Goal: Find specific page/section: Find specific page/section

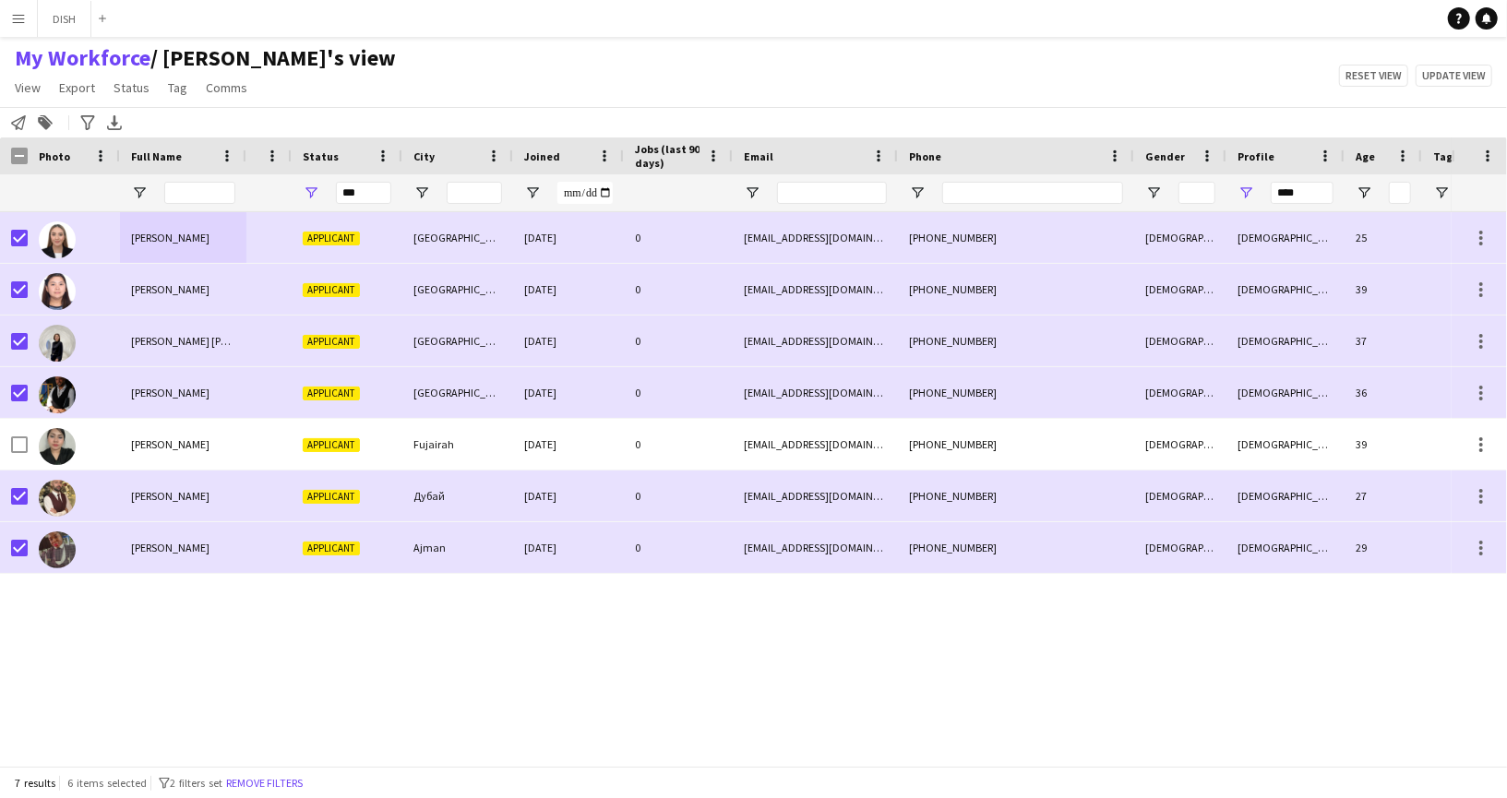
click at [18, 23] on app-icon "Menu" at bounding box center [18, 18] width 15 height 15
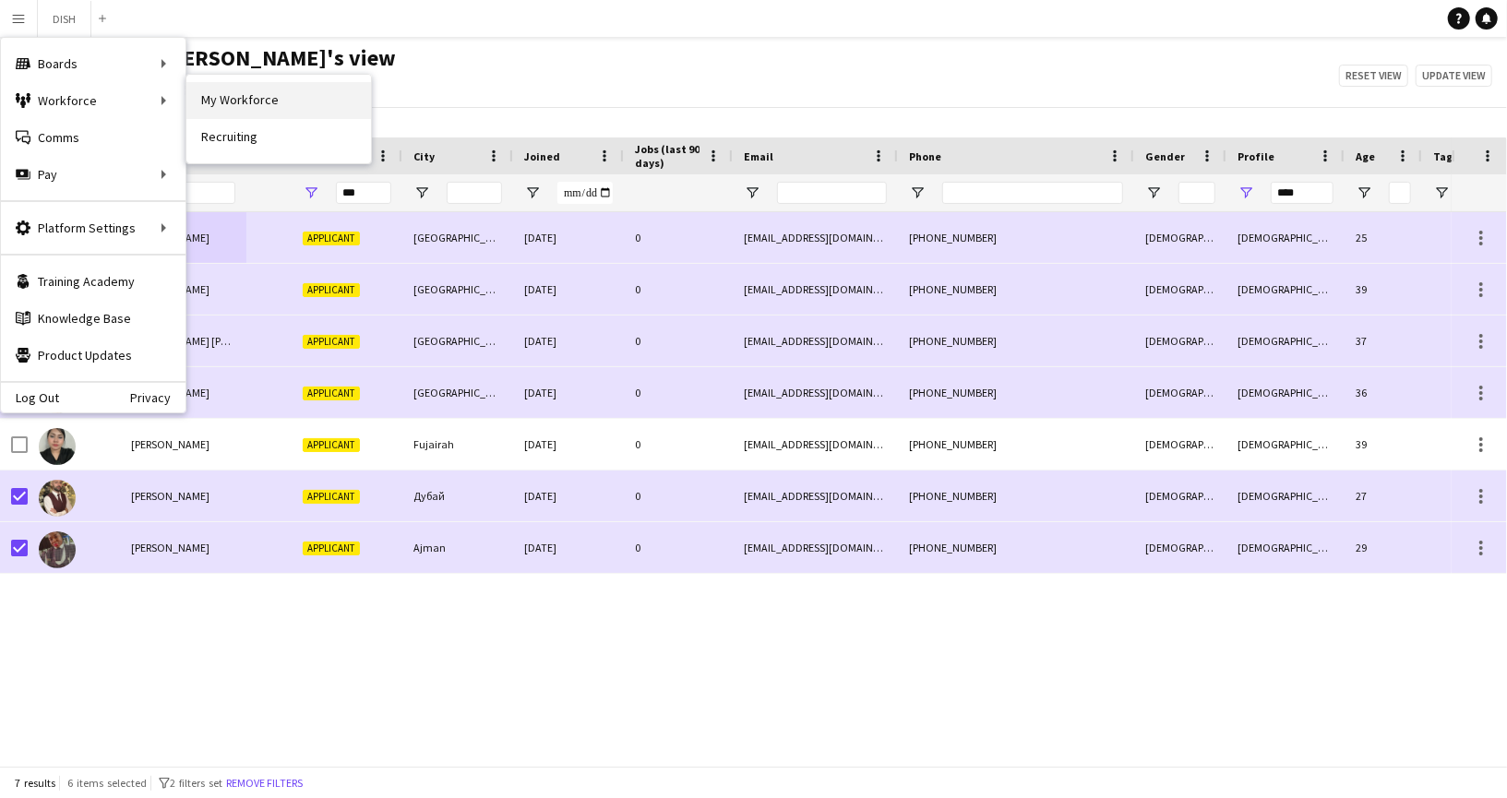
click at [243, 113] on link "My Workforce" at bounding box center [278, 100] width 185 height 37
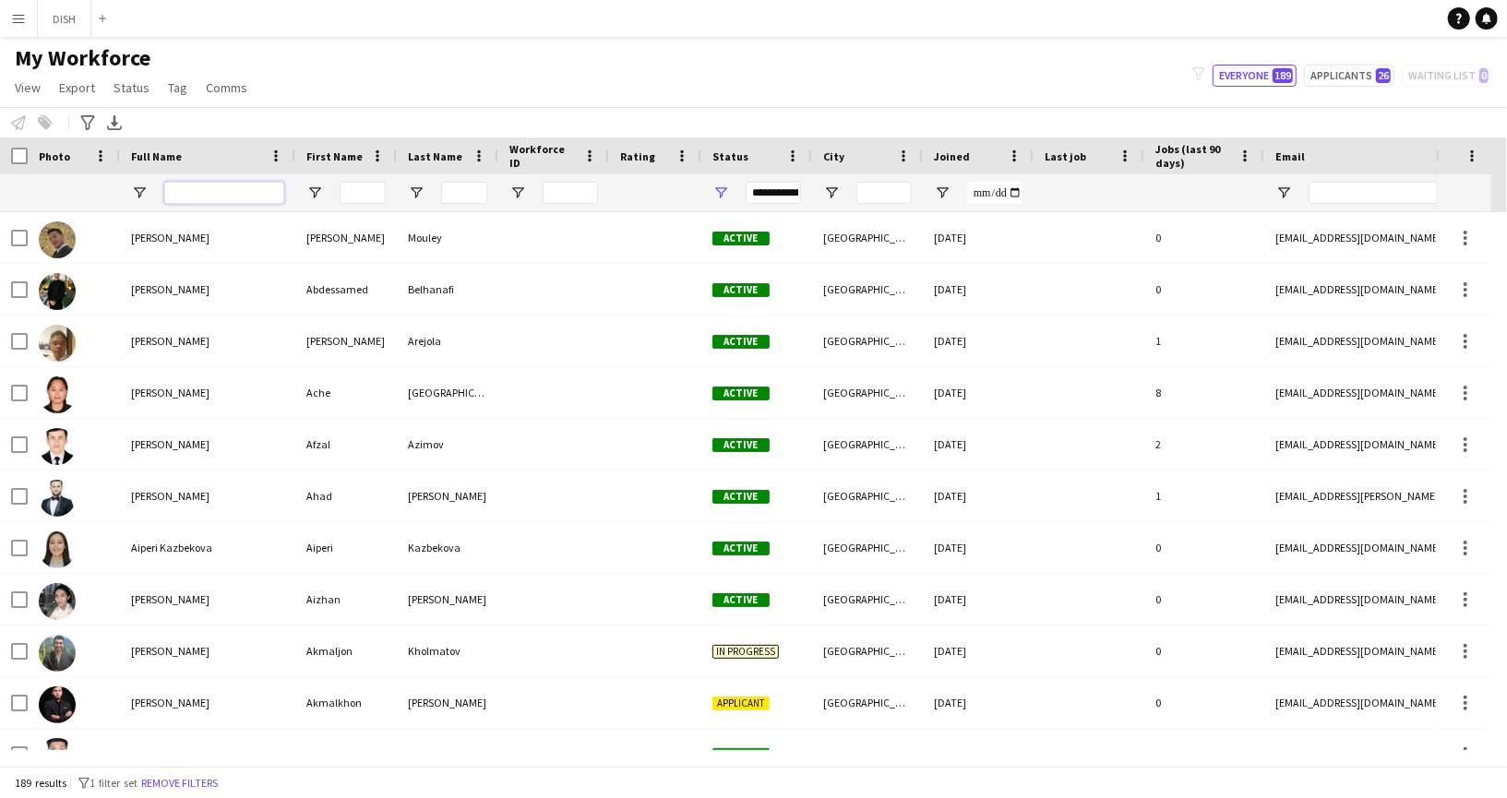
click at [193, 200] on input "Full Name Filter Input" at bounding box center [224, 193] width 120 height 22
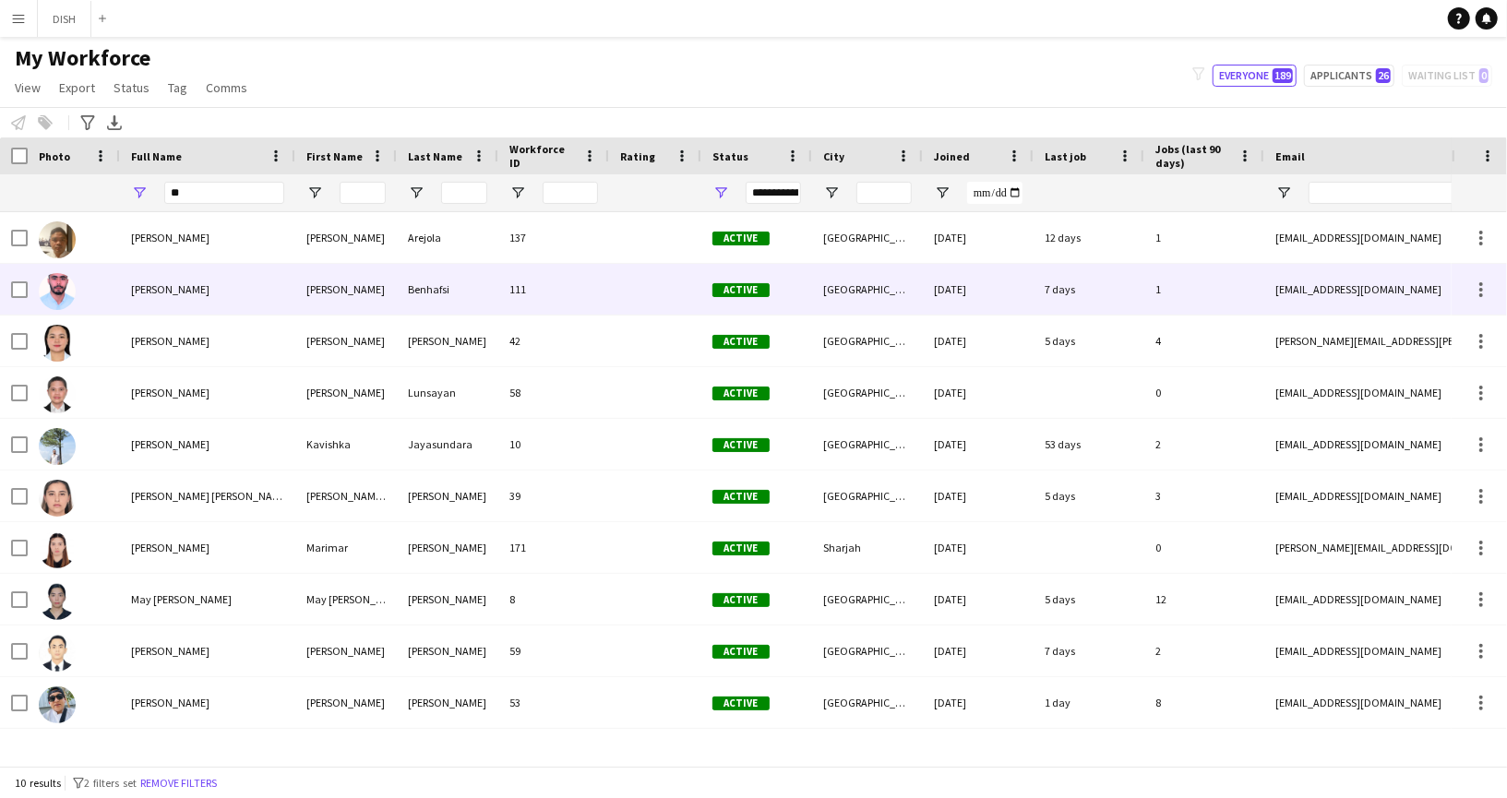
click at [201, 277] on div "[PERSON_NAME]" at bounding box center [207, 289] width 175 height 51
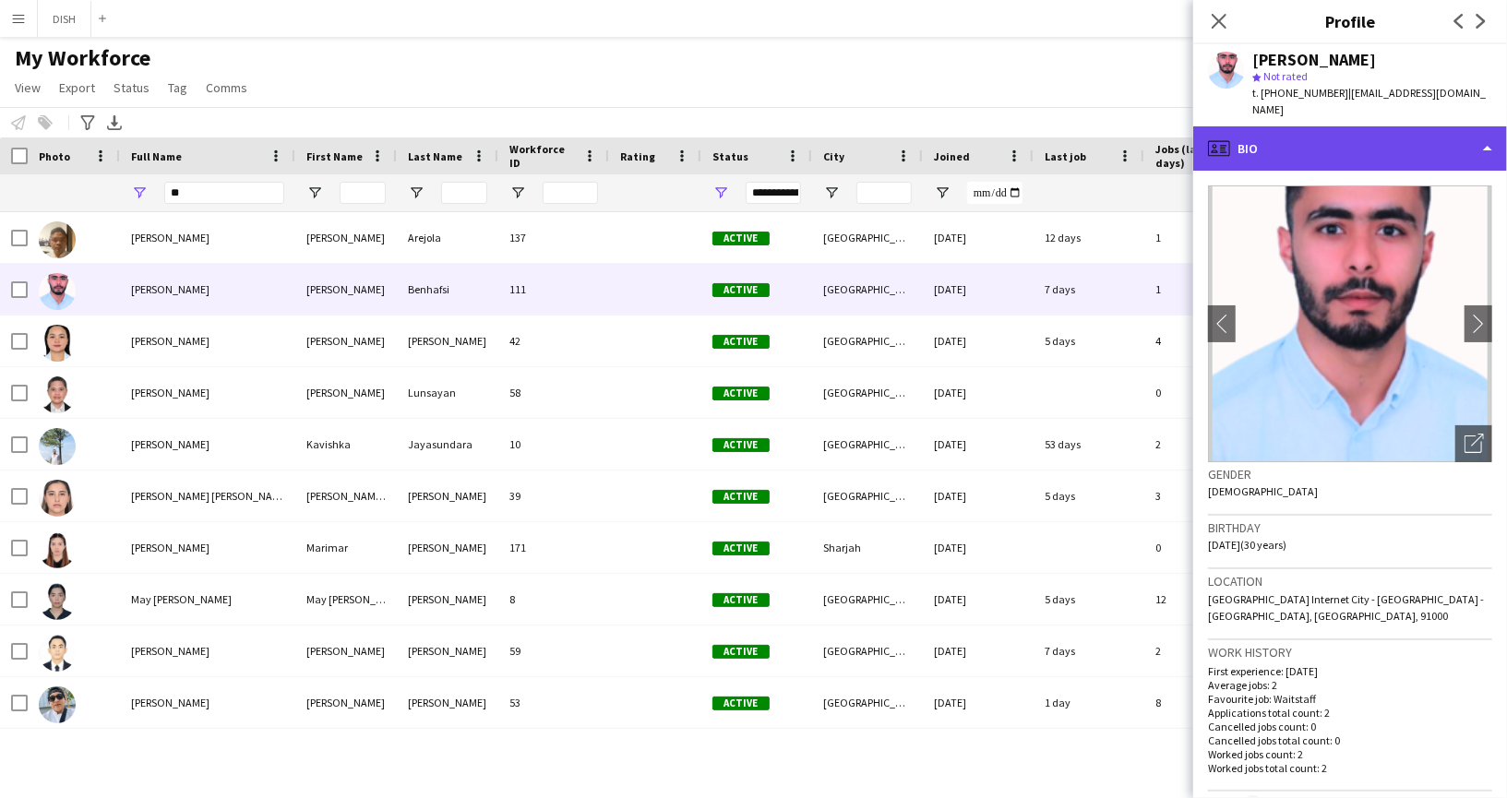
click at [1330, 133] on div "profile Bio" at bounding box center [1351, 148] width 314 height 44
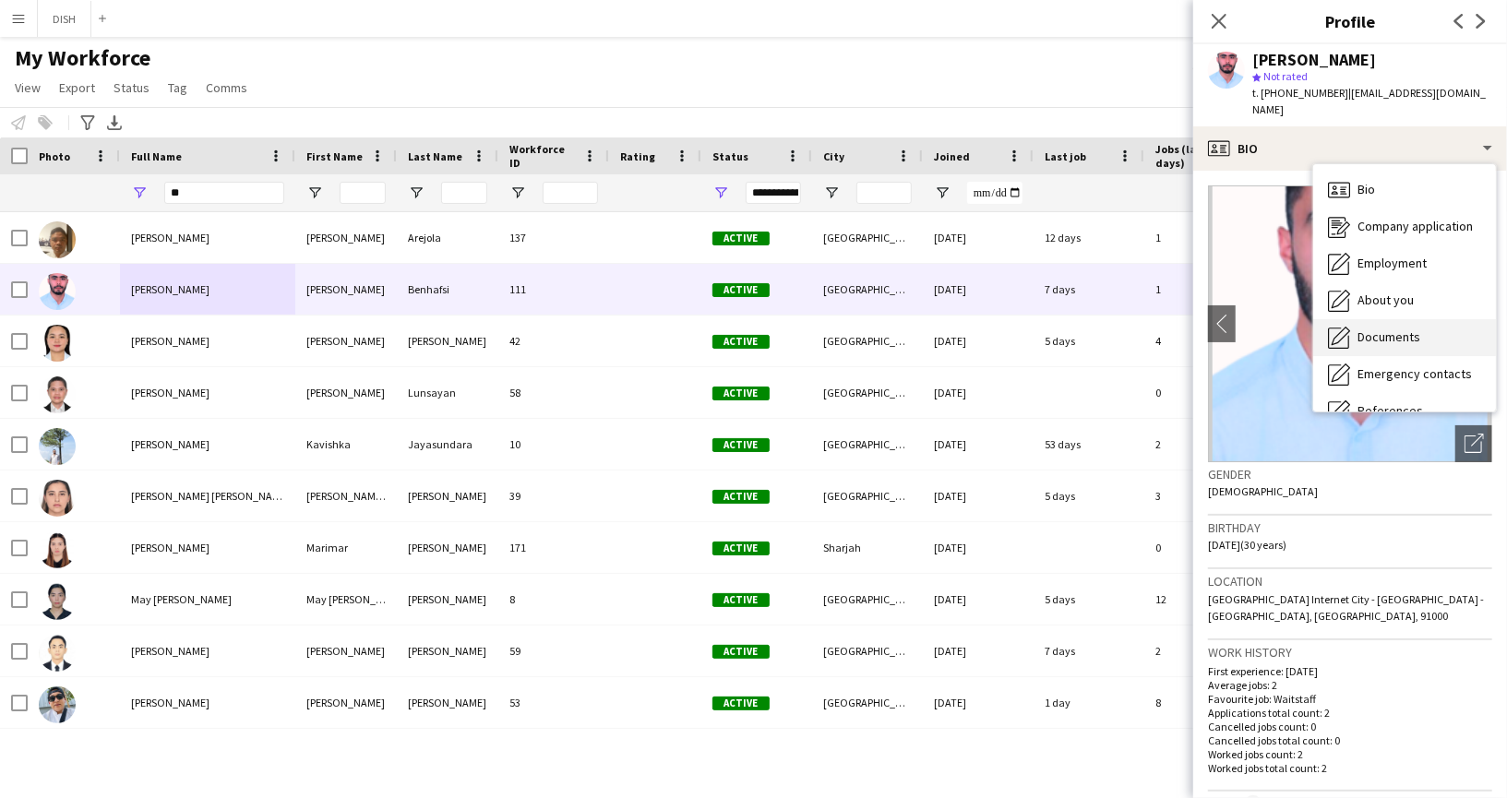
click at [1398, 329] on span "Documents" at bounding box center [1389, 337] width 63 height 17
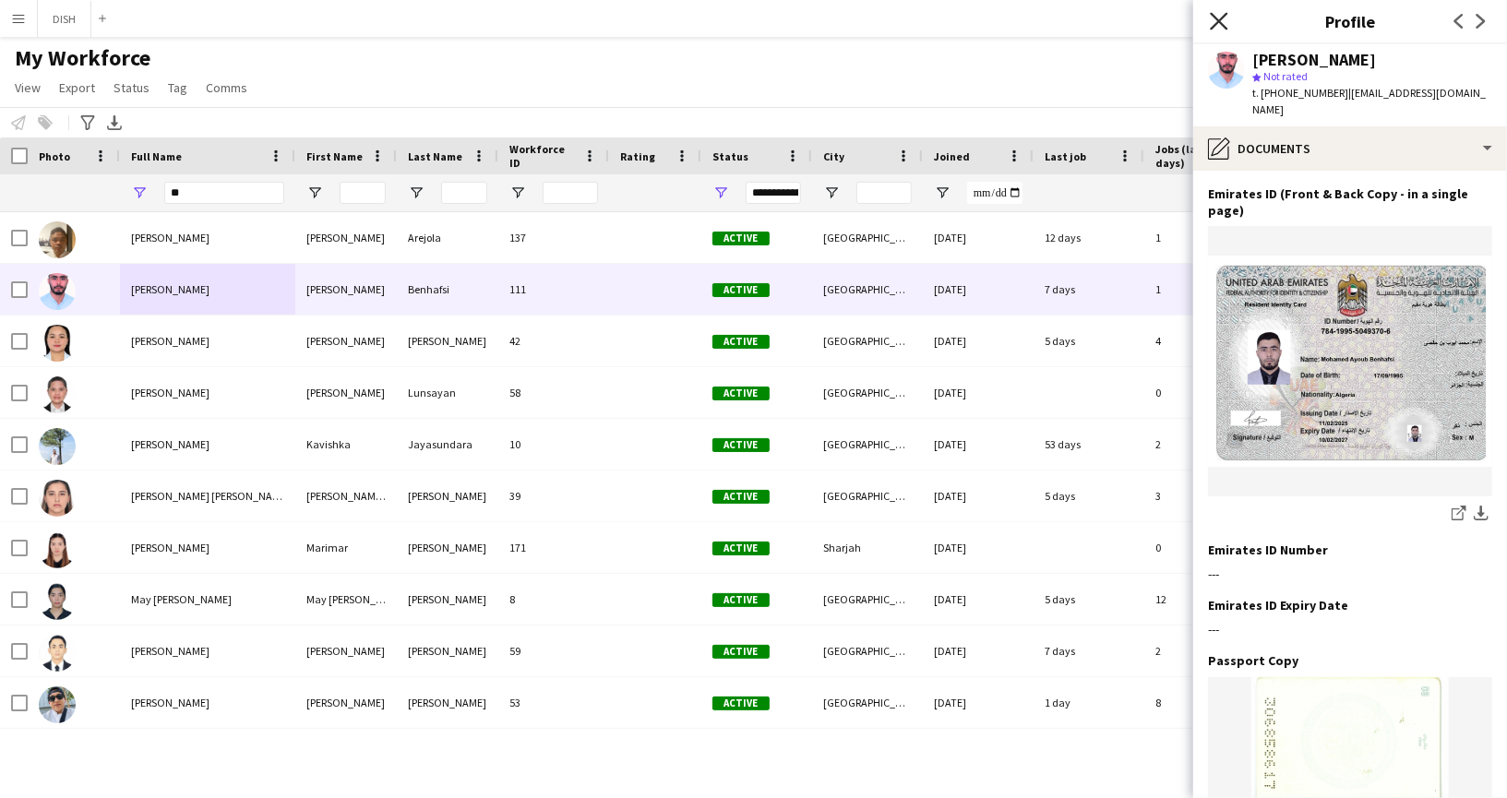
drag, startPoint x: 1214, startPoint y: 25, endPoint x: 838, endPoint y: 64, distance: 377.7
click at [1213, 25] on icon "Close pop-in" at bounding box center [1219, 21] width 18 height 18
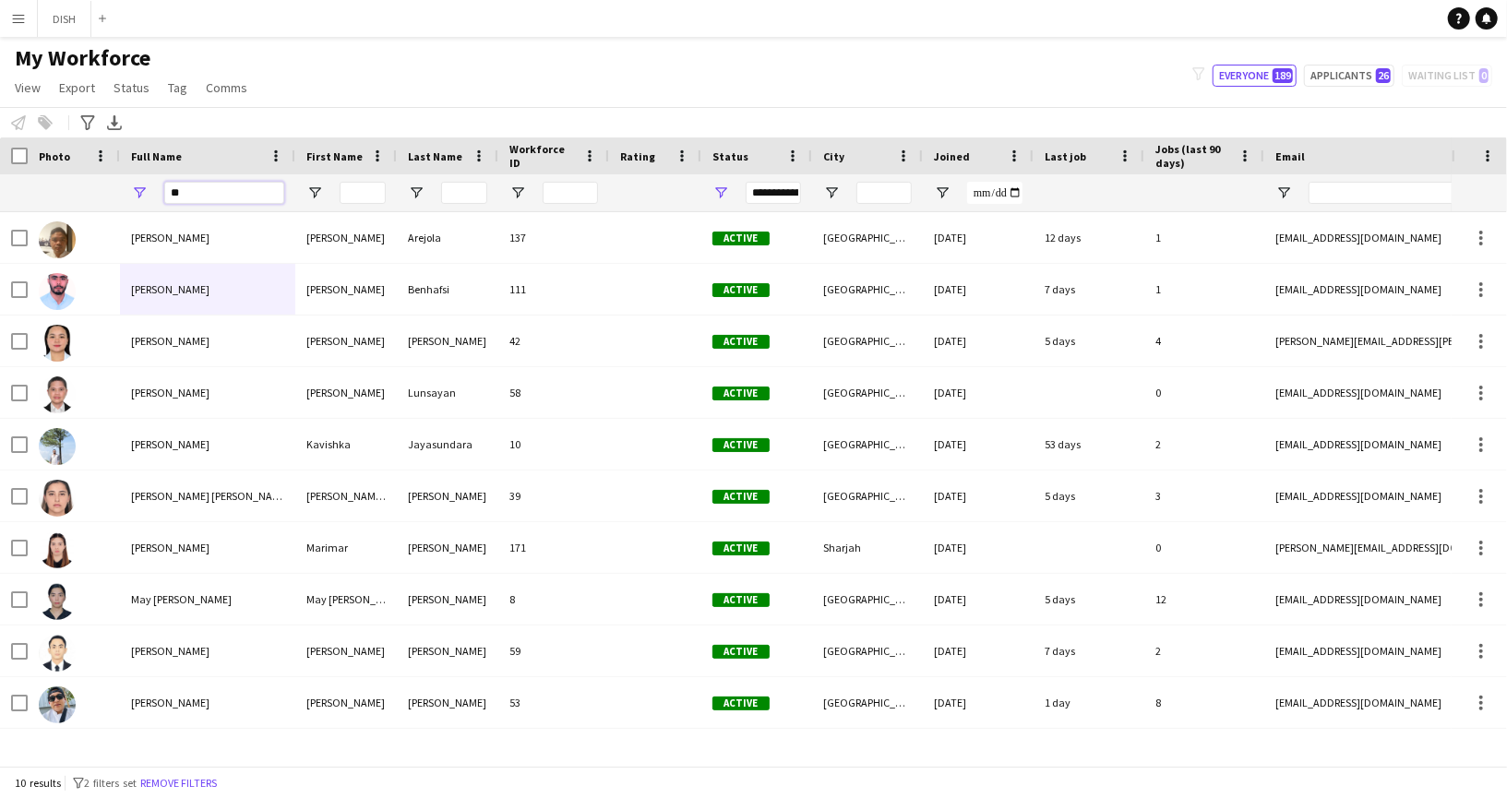
click at [216, 187] on input "**" at bounding box center [224, 193] width 120 height 22
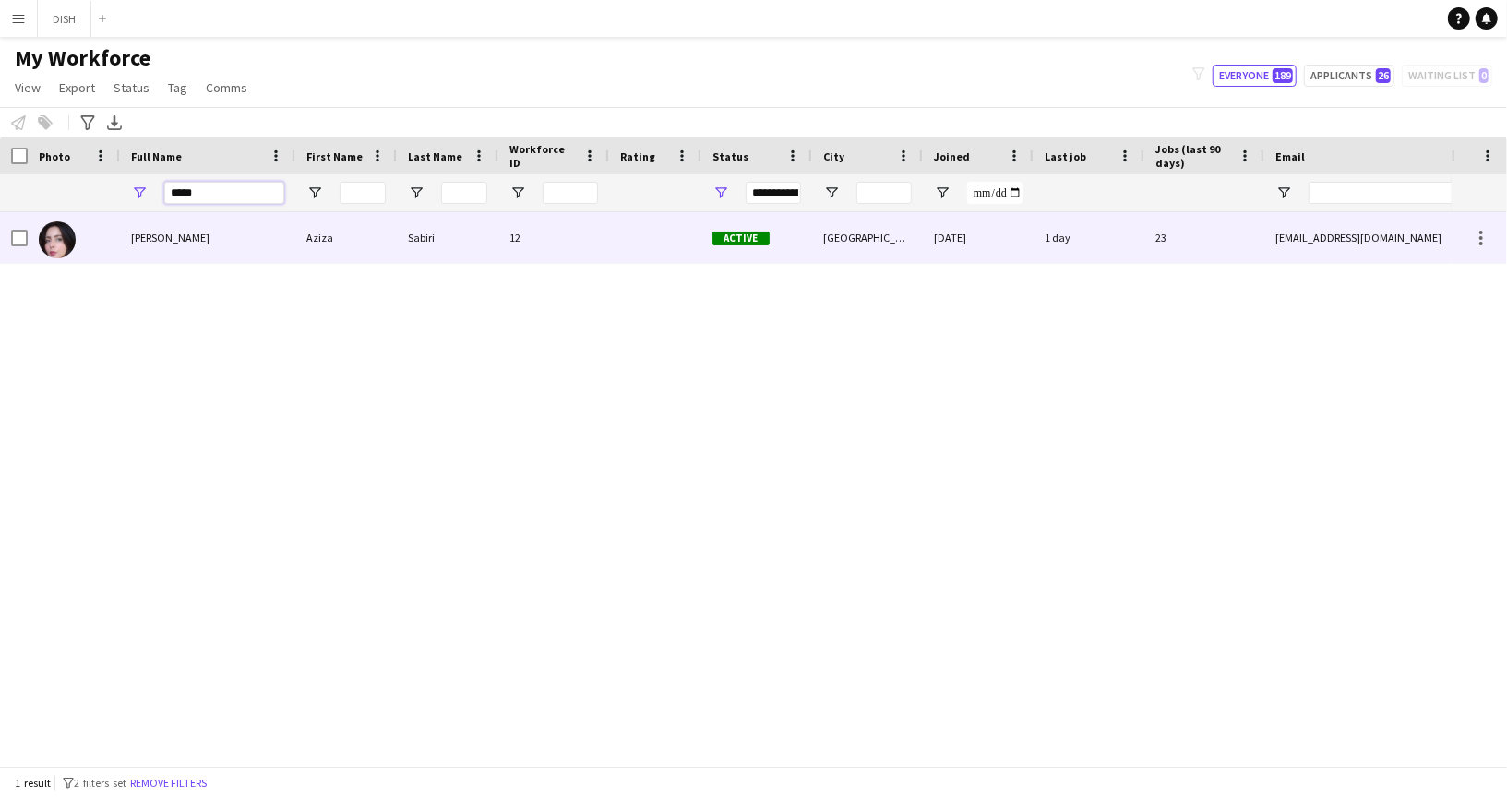
type input "*****"
click at [248, 226] on div "[PERSON_NAME]" at bounding box center [207, 237] width 175 height 51
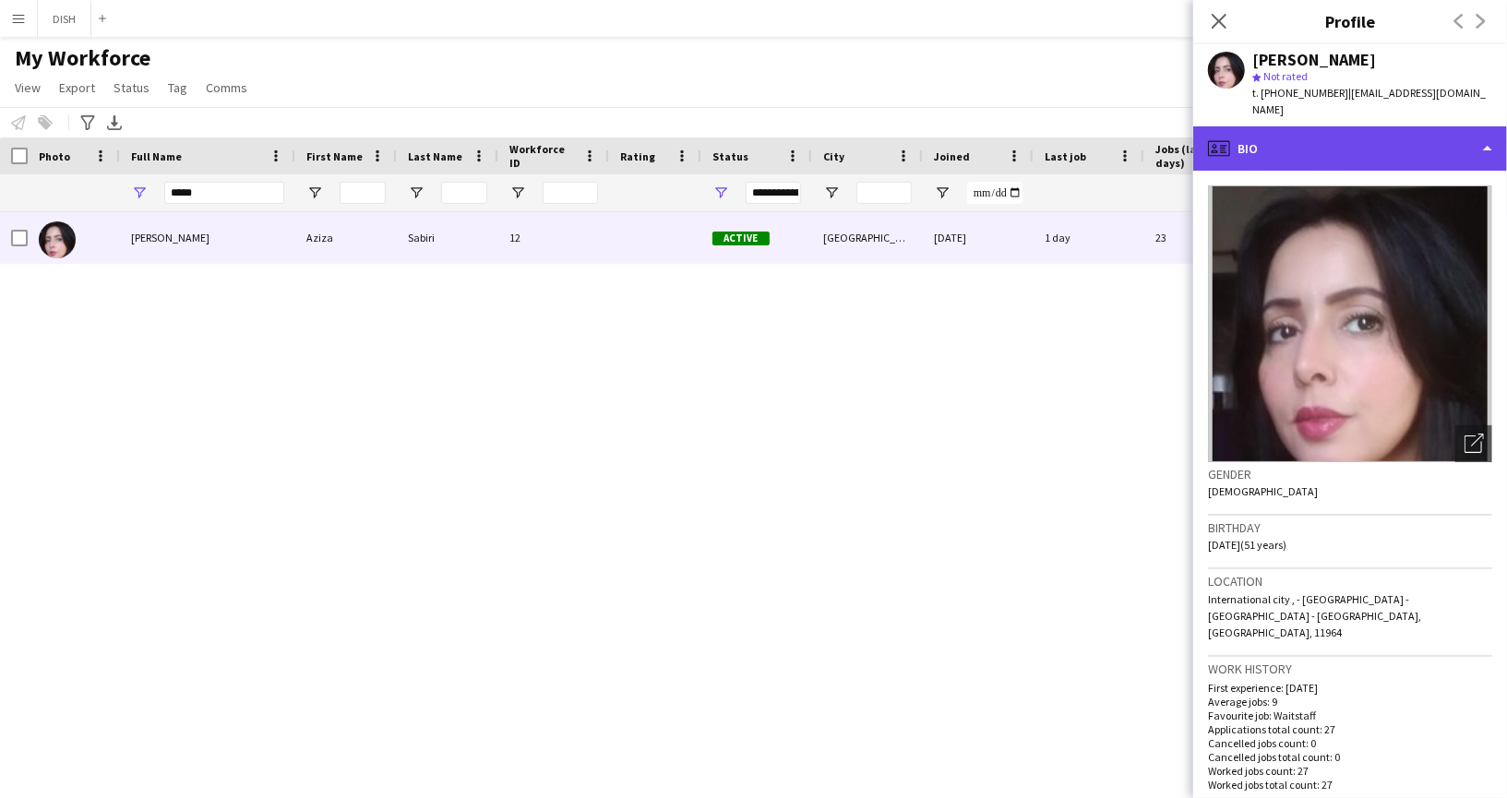
click at [1320, 131] on div "profile Bio" at bounding box center [1351, 148] width 314 height 44
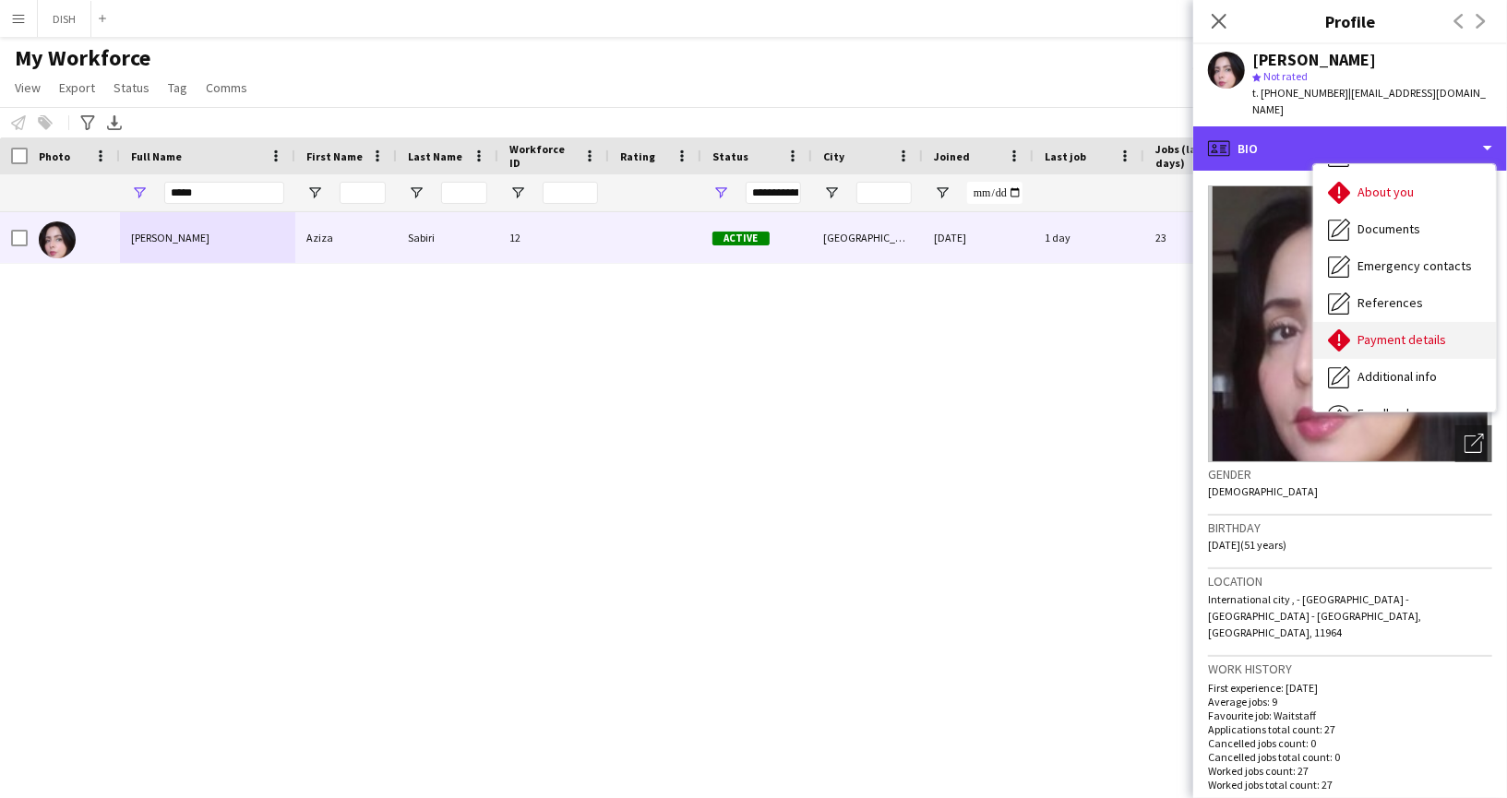
scroll to position [173, 0]
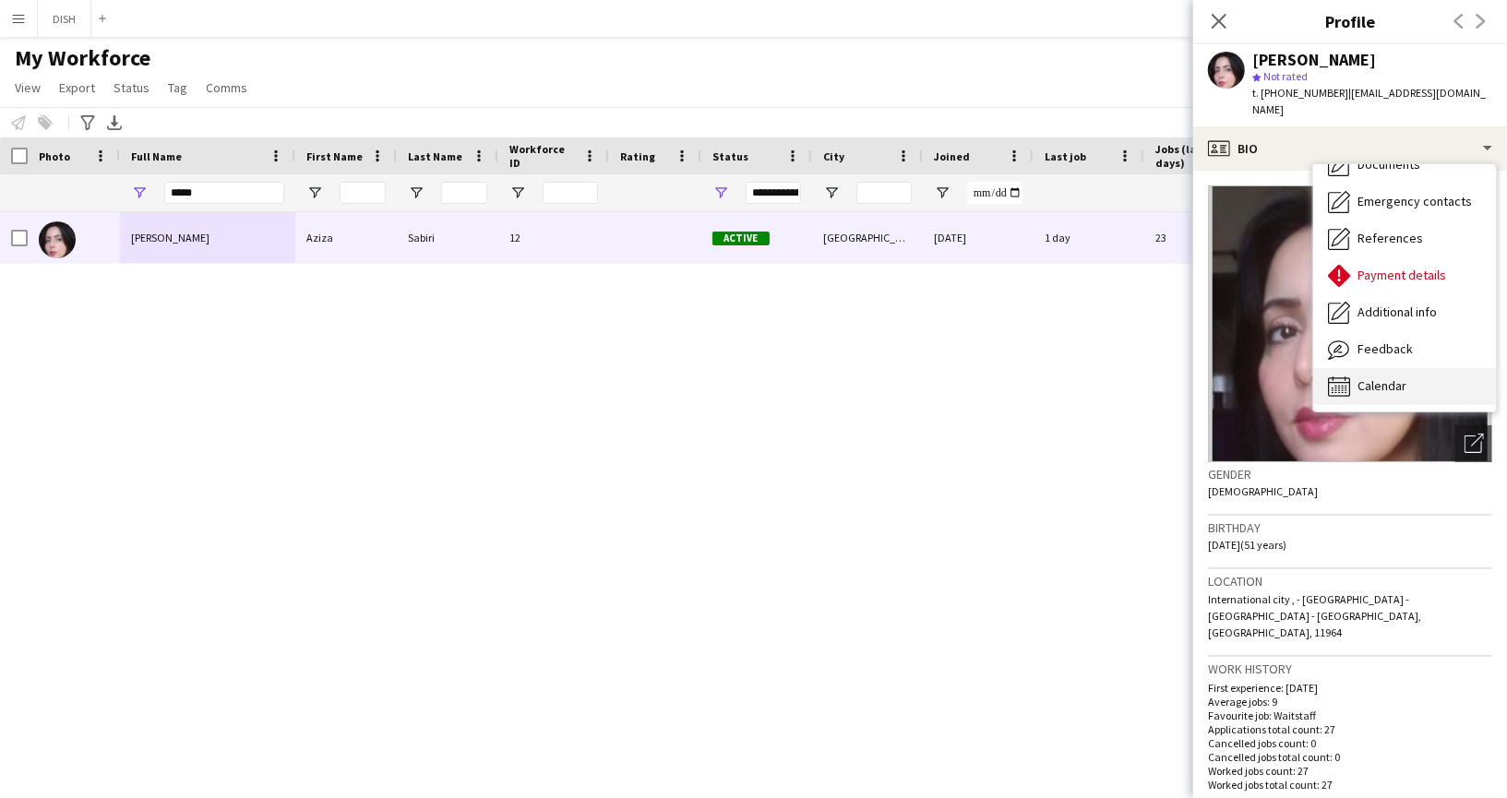
click at [1407, 368] on div "Calendar Calendar" at bounding box center [1405, 386] width 183 height 37
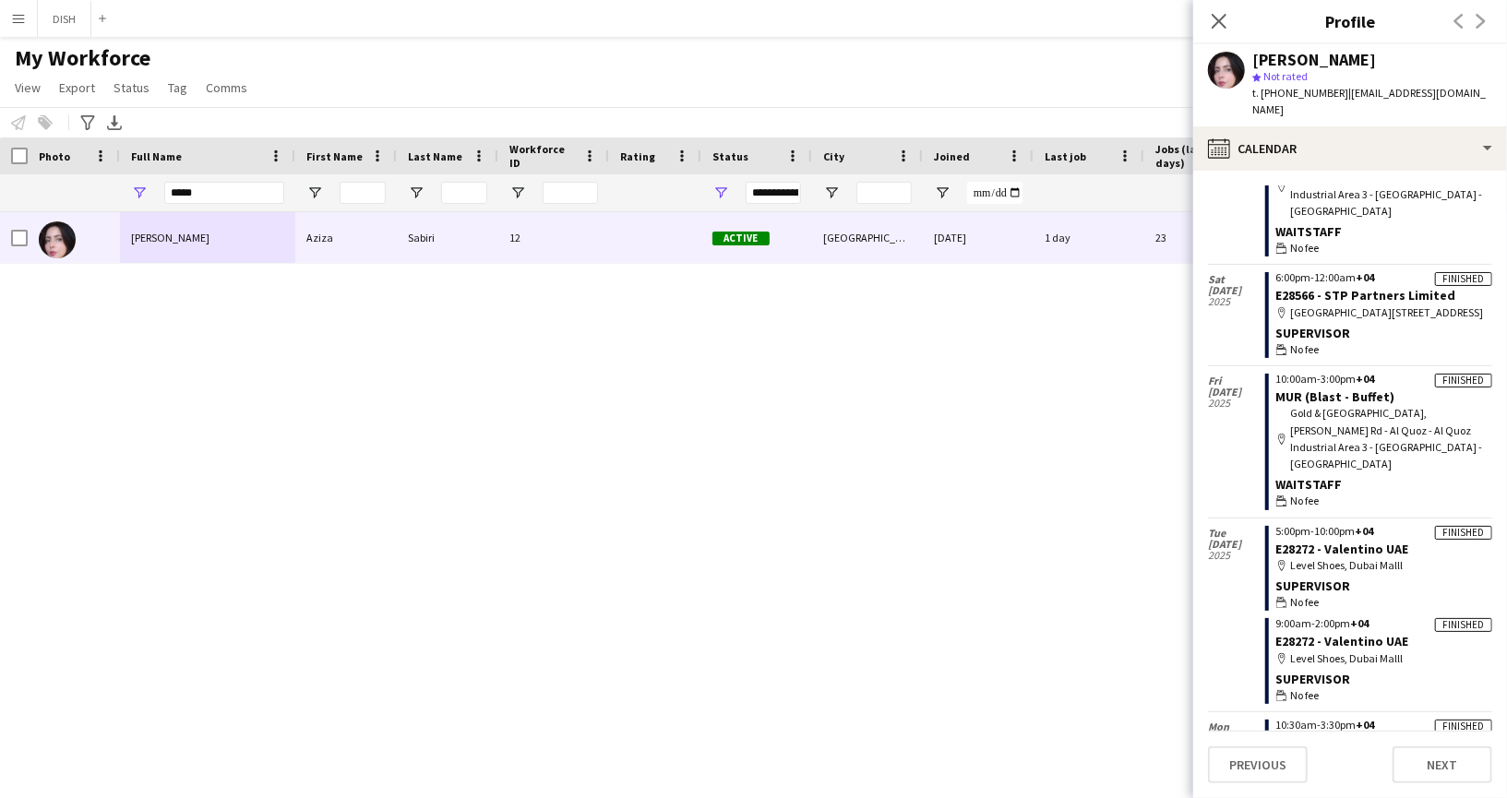
scroll to position [1025, 0]
